Goal: Information Seeking & Learning: Check status

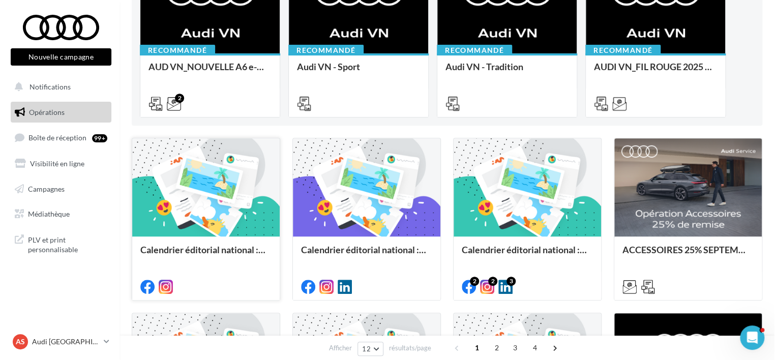
scroll to position [102, 0]
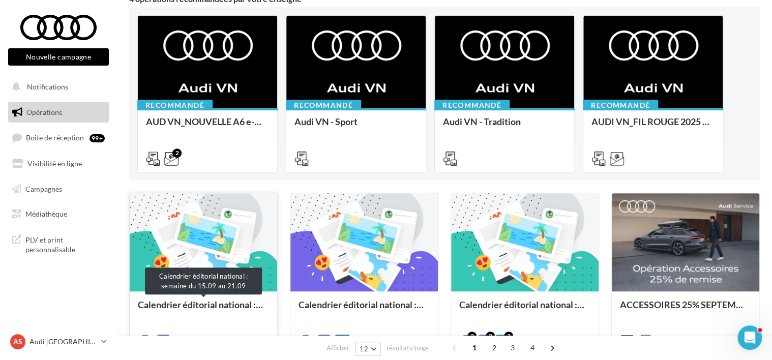
click at [178, 301] on div "Calendrier éditorial national : semaine du 15.09 au 21.09" at bounding box center [203, 310] width 131 height 20
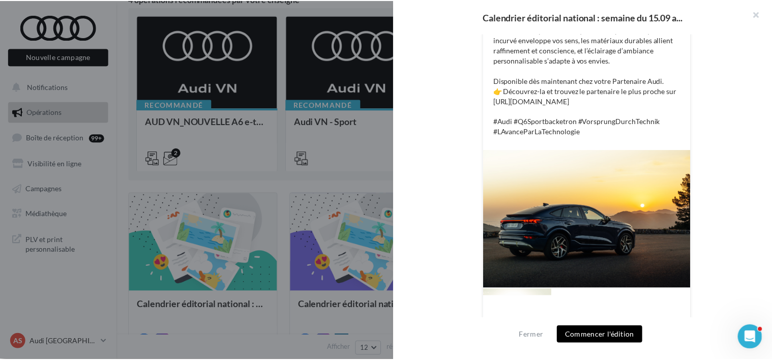
scroll to position [352, 0]
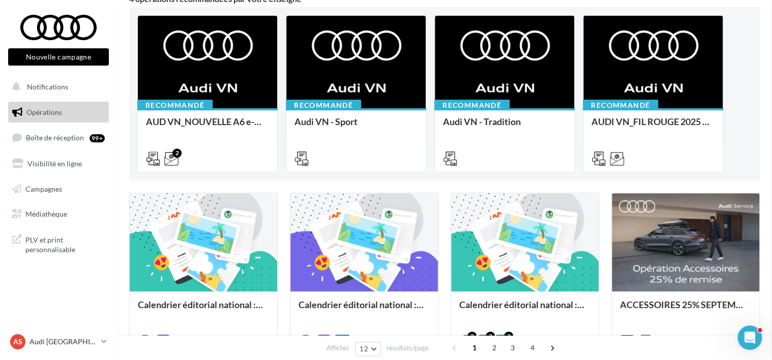
click at [58, 181] on link "Campagnes" at bounding box center [58, 189] width 105 height 21
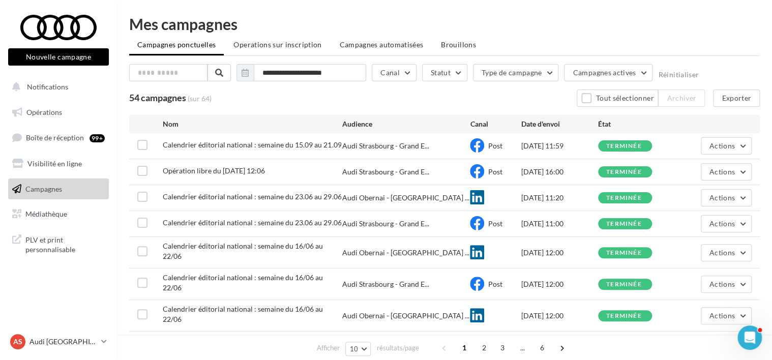
click at [211, 147] on span "Calendrier éditorial national : semaine du 15.09 au 21.09" at bounding box center [252, 144] width 179 height 9
click at [749, 148] on button "Actions" at bounding box center [726, 145] width 51 height 17
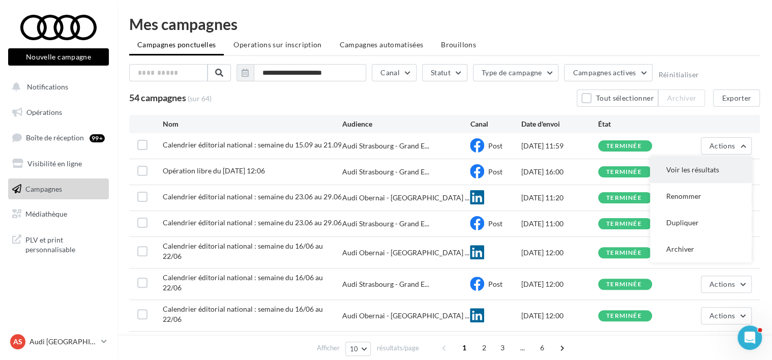
click at [712, 171] on button "Voir les résultats" at bounding box center [701, 170] width 102 height 26
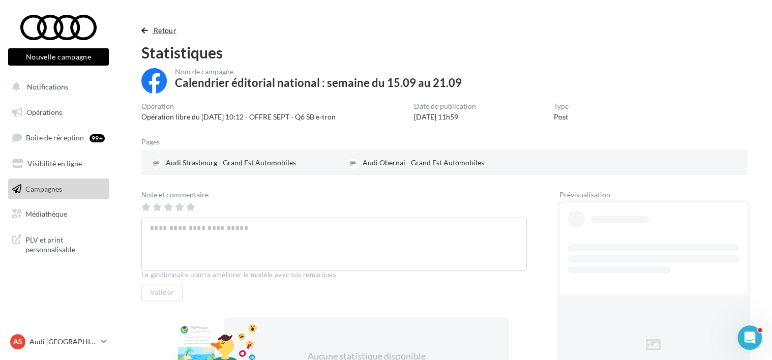
click at [141, 27] on span "button" at bounding box center [144, 30] width 6 height 7
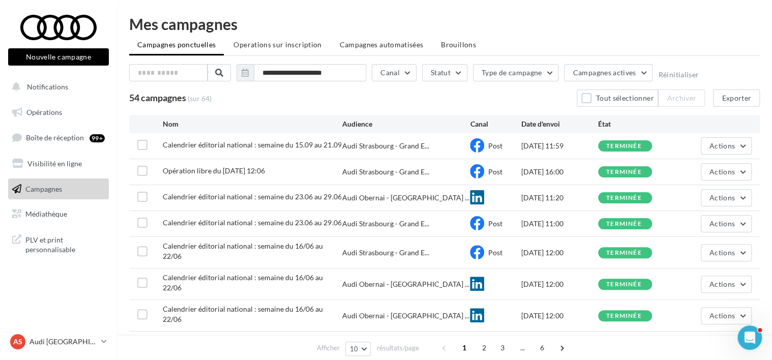
drag, startPoint x: 141, startPoint y: 27, endPoint x: 130, endPoint y: 11, distance: 19.5
click at [130, 11] on div "**********" at bounding box center [444, 232] width 655 height 465
click at [259, 360] on html "Nouvelle campagne Nouvelle campagne Notifications Opérations Boîte de réception…" at bounding box center [386, 180] width 772 height 360
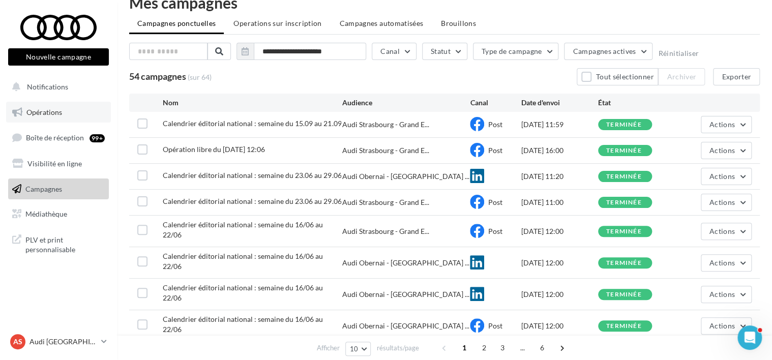
click at [61, 118] on link "Opérations" at bounding box center [58, 112] width 105 height 21
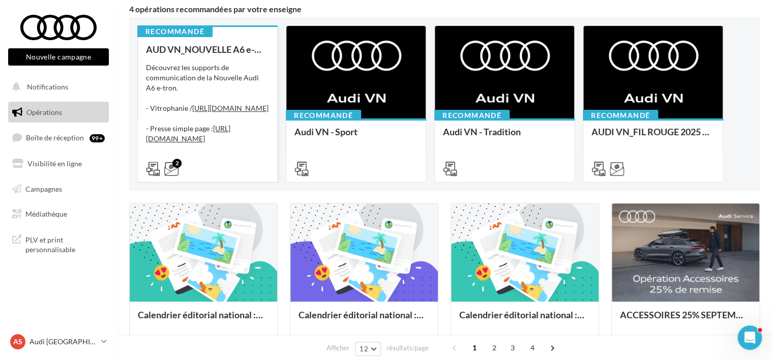
scroll to position [102, 0]
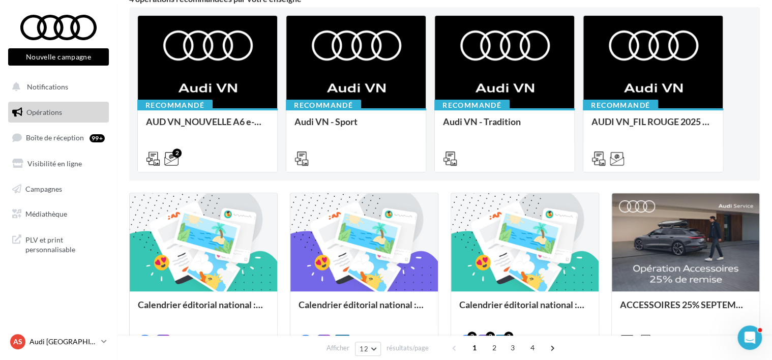
click at [44, 350] on link "AS Audi STRASBOURG audi-stra-sch" at bounding box center [58, 341] width 101 height 19
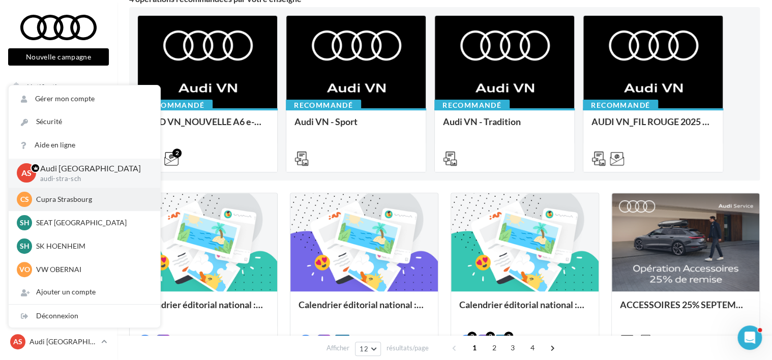
click at [80, 208] on div "CS Cupra Strasbourg cupra_strasbourg" at bounding box center [85, 199] width 152 height 23
click at [79, 202] on p "Cupra Strasbourg" at bounding box center [92, 199] width 112 height 10
